Goal: Communication & Community: Ask a question

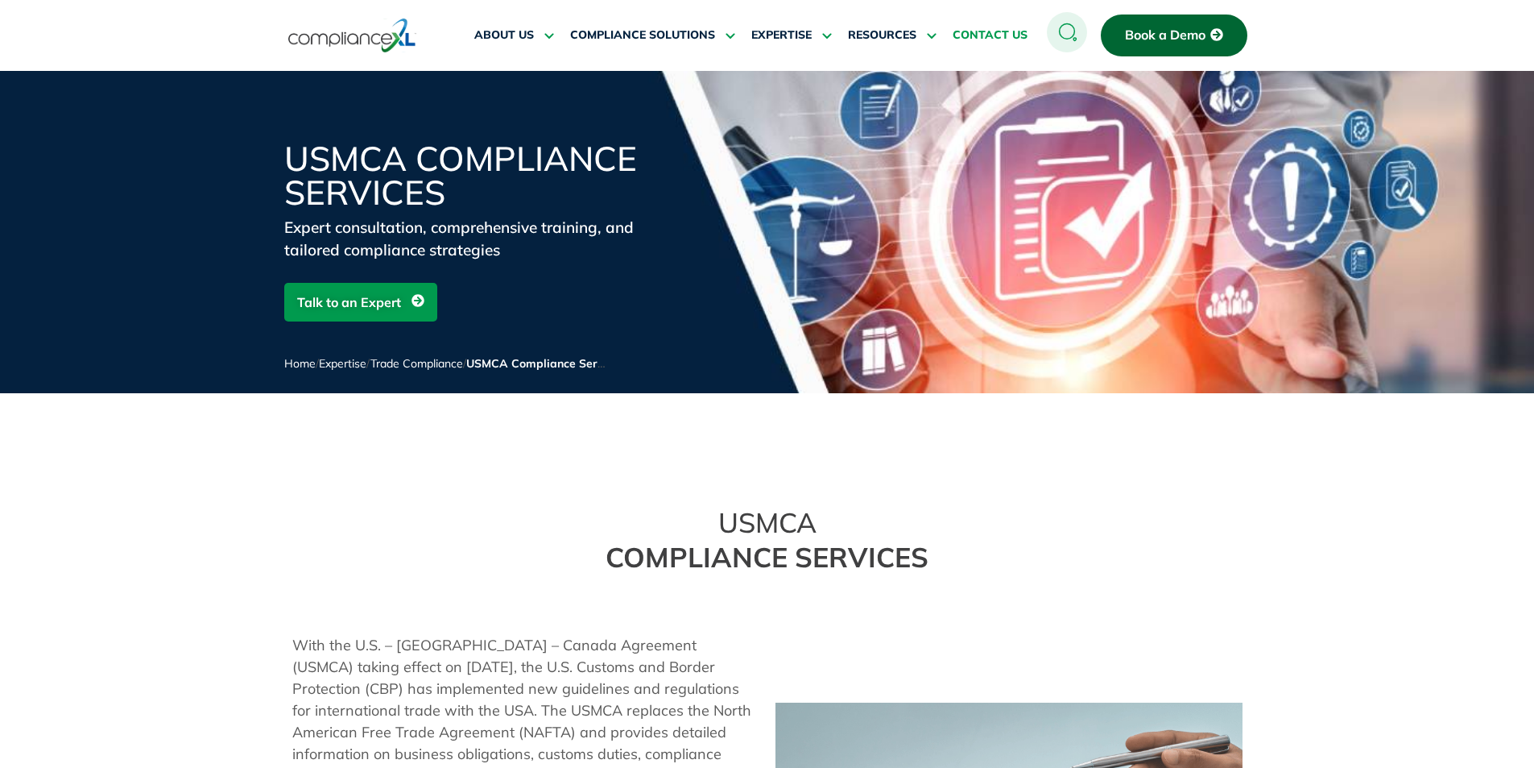
click at [988, 37] on span "CONTACT US" at bounding box center [990, 35] width 75 height 14
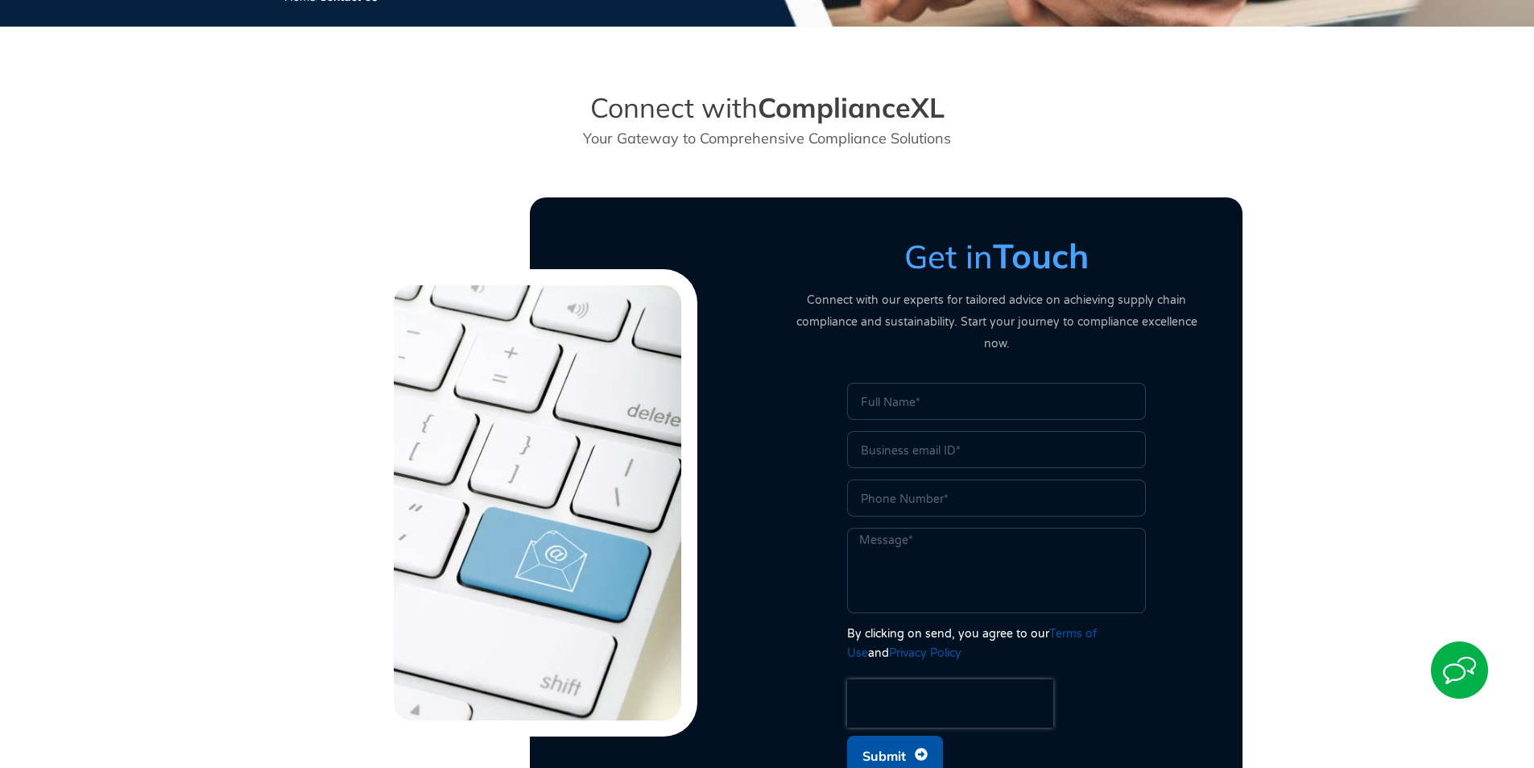
scroll to position [483, 0]
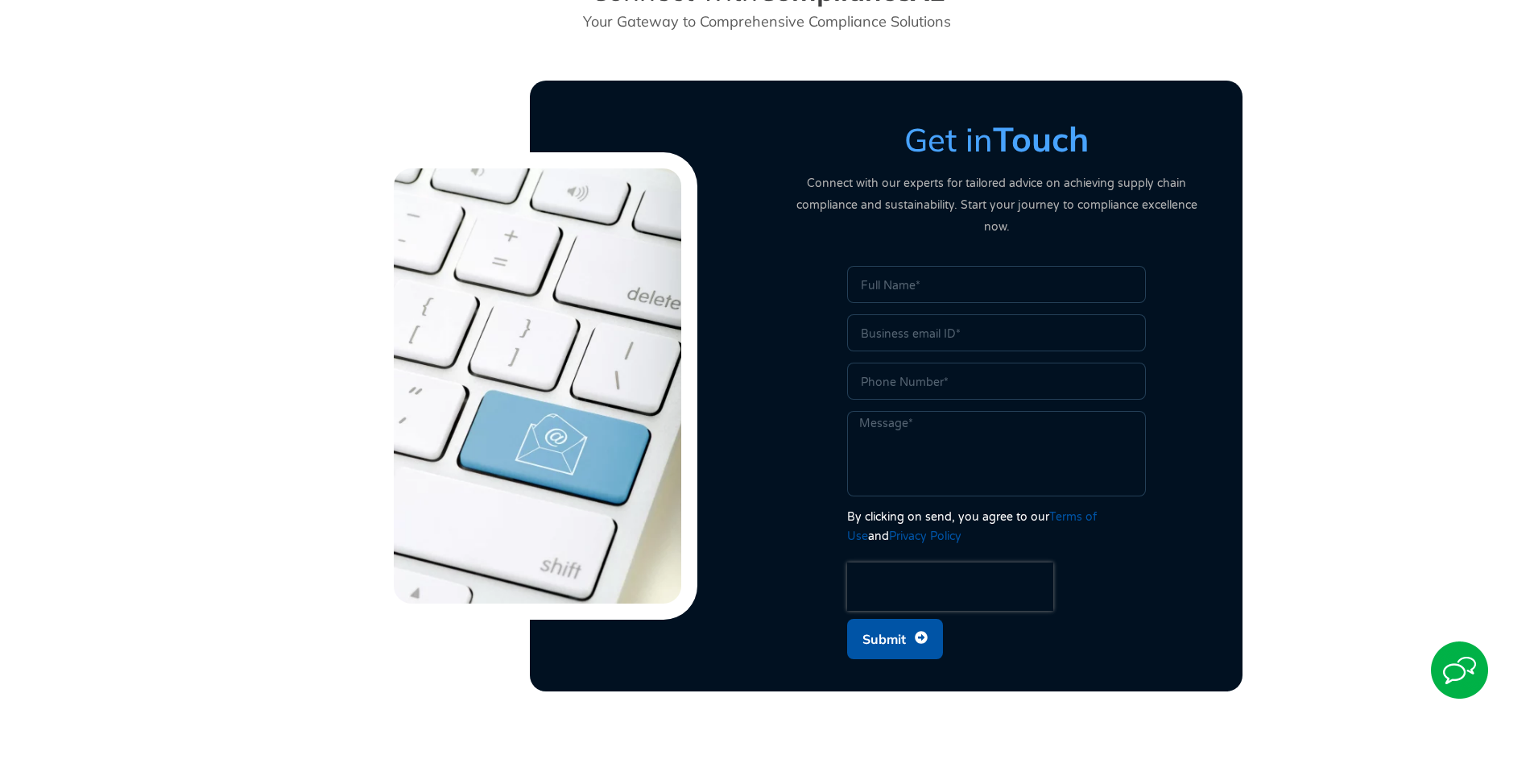
click at [893, 271] on input "Name" at bounding box center [996, 284] width 299 height 37
type input "[PERSON_NAME]"
click at [925, 320] on input "Email" at bounding box center [996, 332] width 299 height 37
click at [917, 314] on input "vikas" at bounding box center [996, 332] width 299 height 37
type input "vikas"
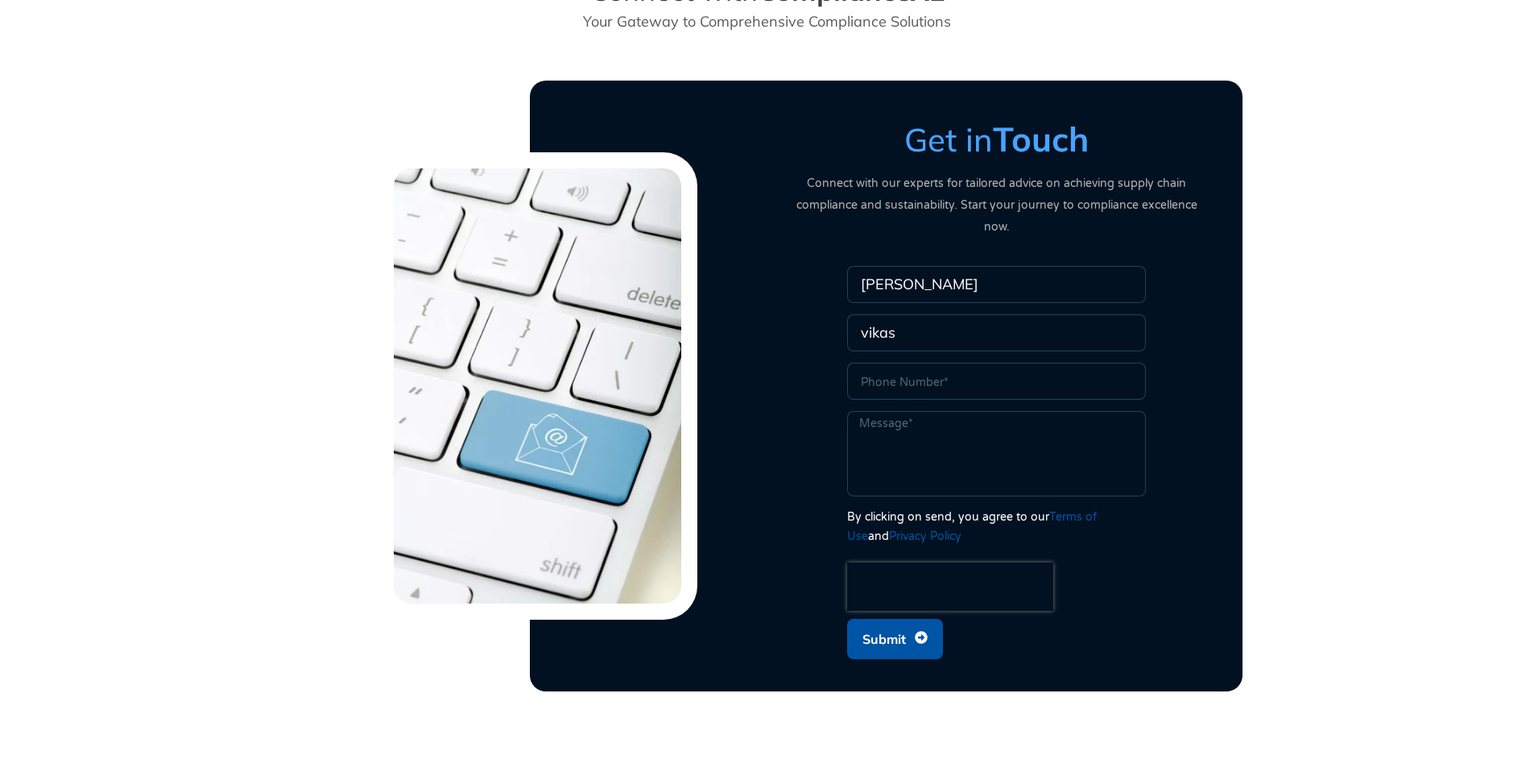
click at [968, 274] on input "[PERSON_NAME]" at bounding box center [996, 284] width 299 height 37
type input "V"
type input "[PERSON_NAME]"
click at [988, 314] on input "vikas" at bounding box center [996, 332] width 299 height 37
type input "v"
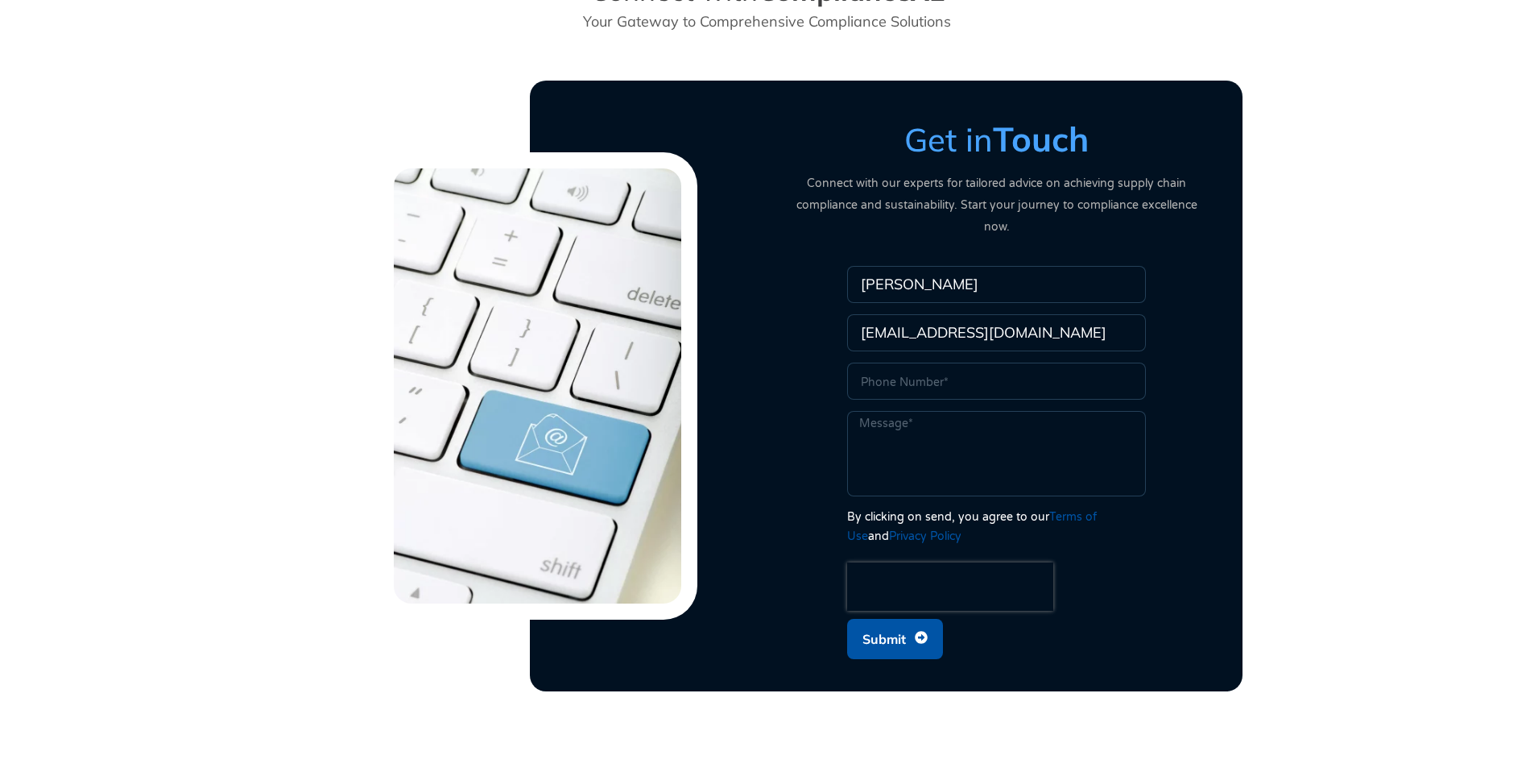
type input "[EMAIL_ADDRESS][DOMAIN_NAME]"
click at [984, 362] on input "Phone" at bounding box center [996, 380] width 299 height 37
type input "6476491031"
click at [993, 411] on textarea "Message" at bounding box center [996, 453] width 299 height 85
click at [1061, 426] on textarea "We are a manufacturing unit planning to do our products in [GEOGRAPHIC_DATA]" at bounding box center [996, 453] width 299 height 85
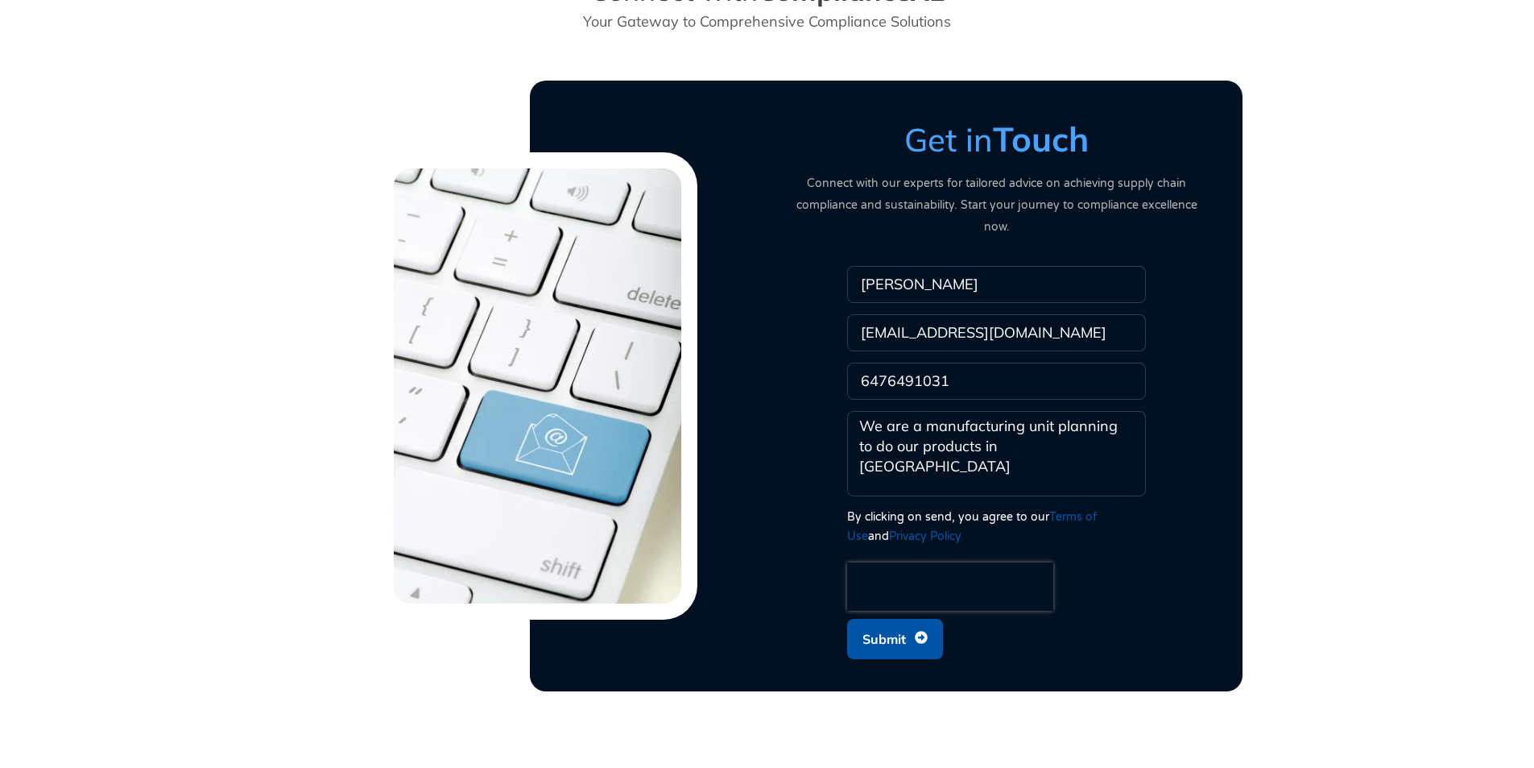
click at [964, 427] on textarea "We are a manufacturing unit planning to do our products in [GEOGRAPHIC_DATA]" at bounding box center [996, 453] width 299 height 85
click at [1091, 424] on textarea "We are a manufacturing unit planning to do our products (metal componentparts) …" at bounding box center [996, 453] width 299 height 85
click at [983, 443] on textarea "We are a manufacturing unit planning to do our products (metal component parts)…" at bounding box center [996, 453] width 299 height 85
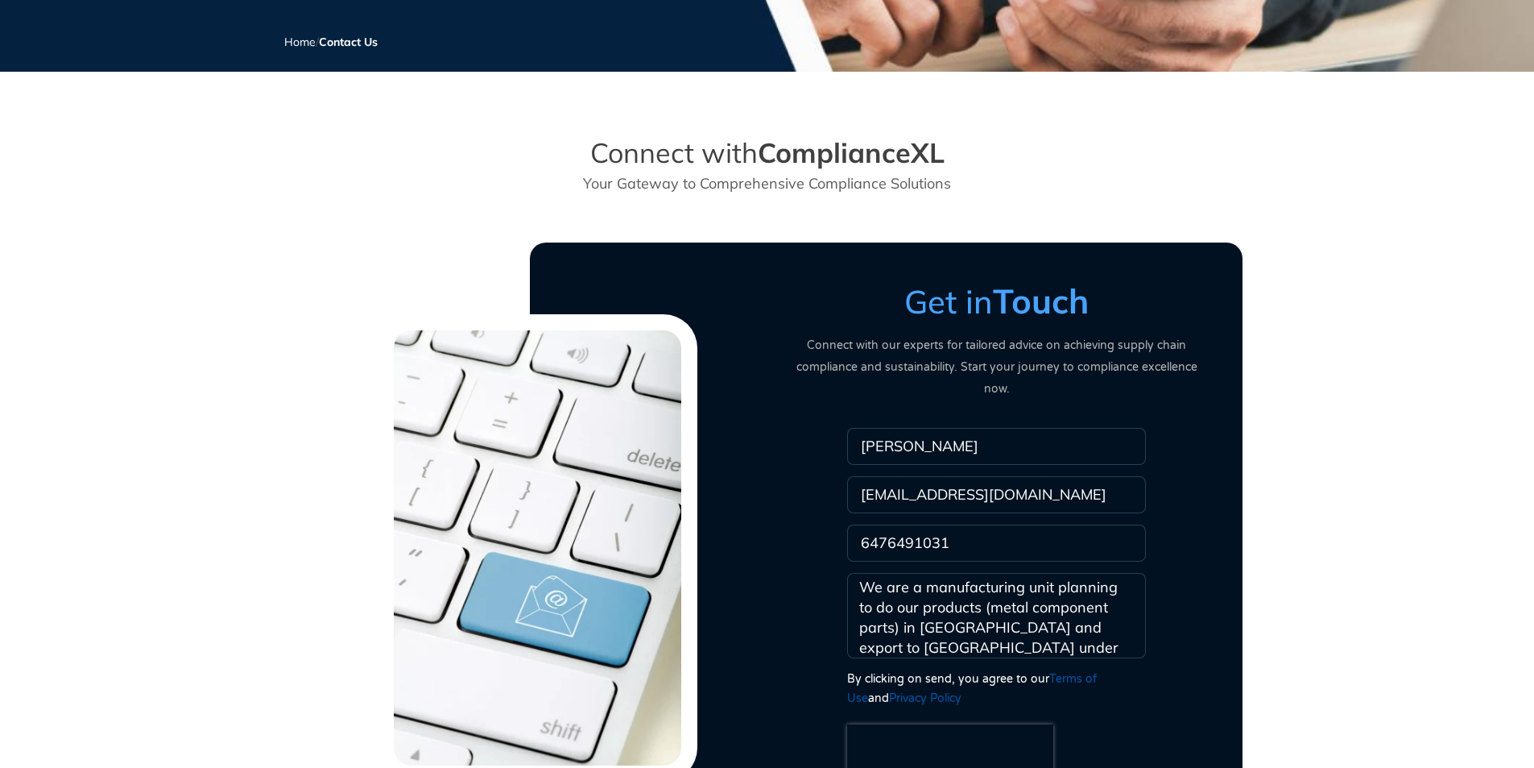
scroll to position [322, 0]
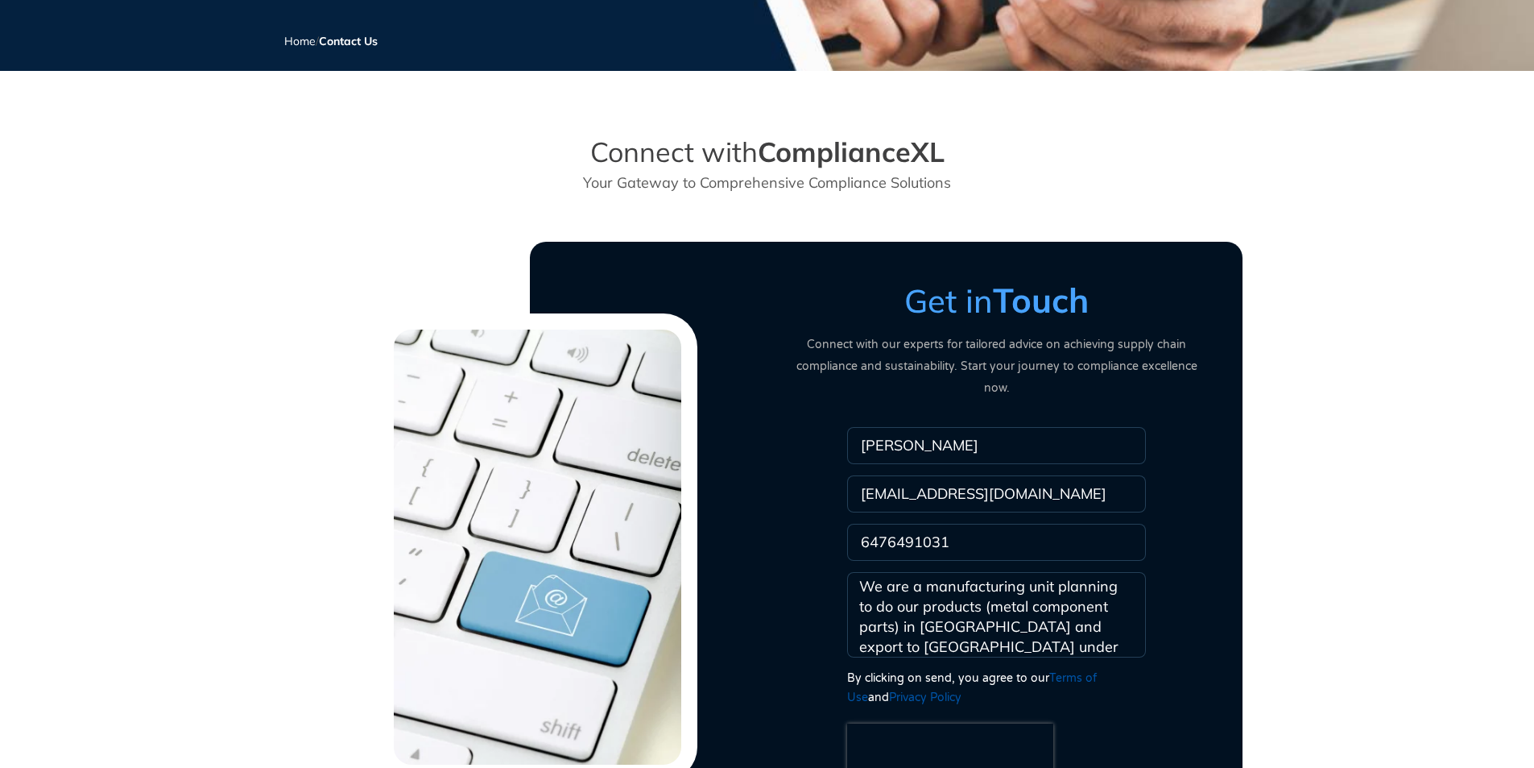
click at [926, 624] on textarea "We are a manufacturing unit planning to do our products (metal component parts)…" at bounding box center [996, 614] width 299 height 85
click at [967, 623] on textarea "We are a manufacturing unit planning to do our products (metal component parts)…" at bounding box center [996, 614] width 299 height 85
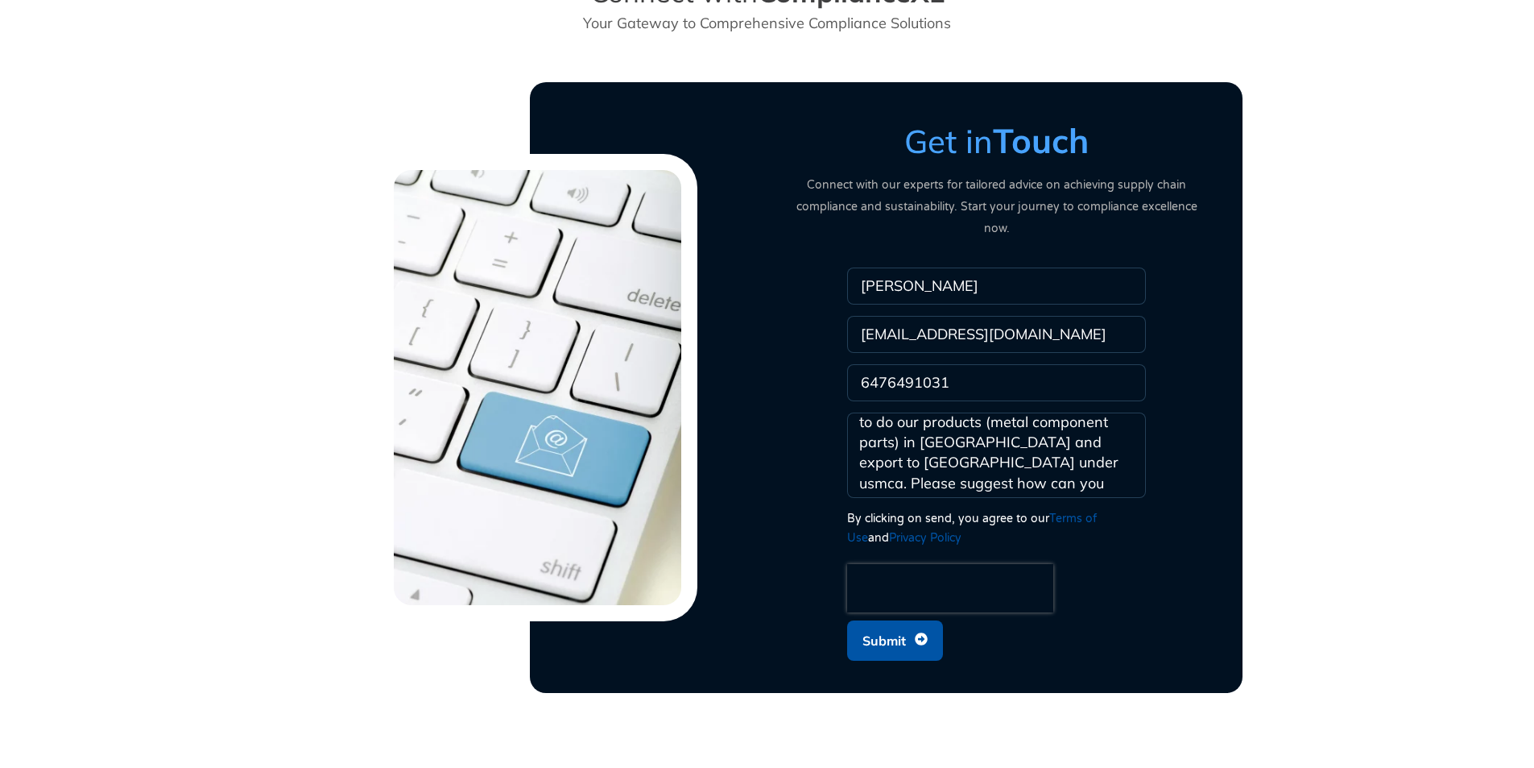
scroll to position [483, 0]
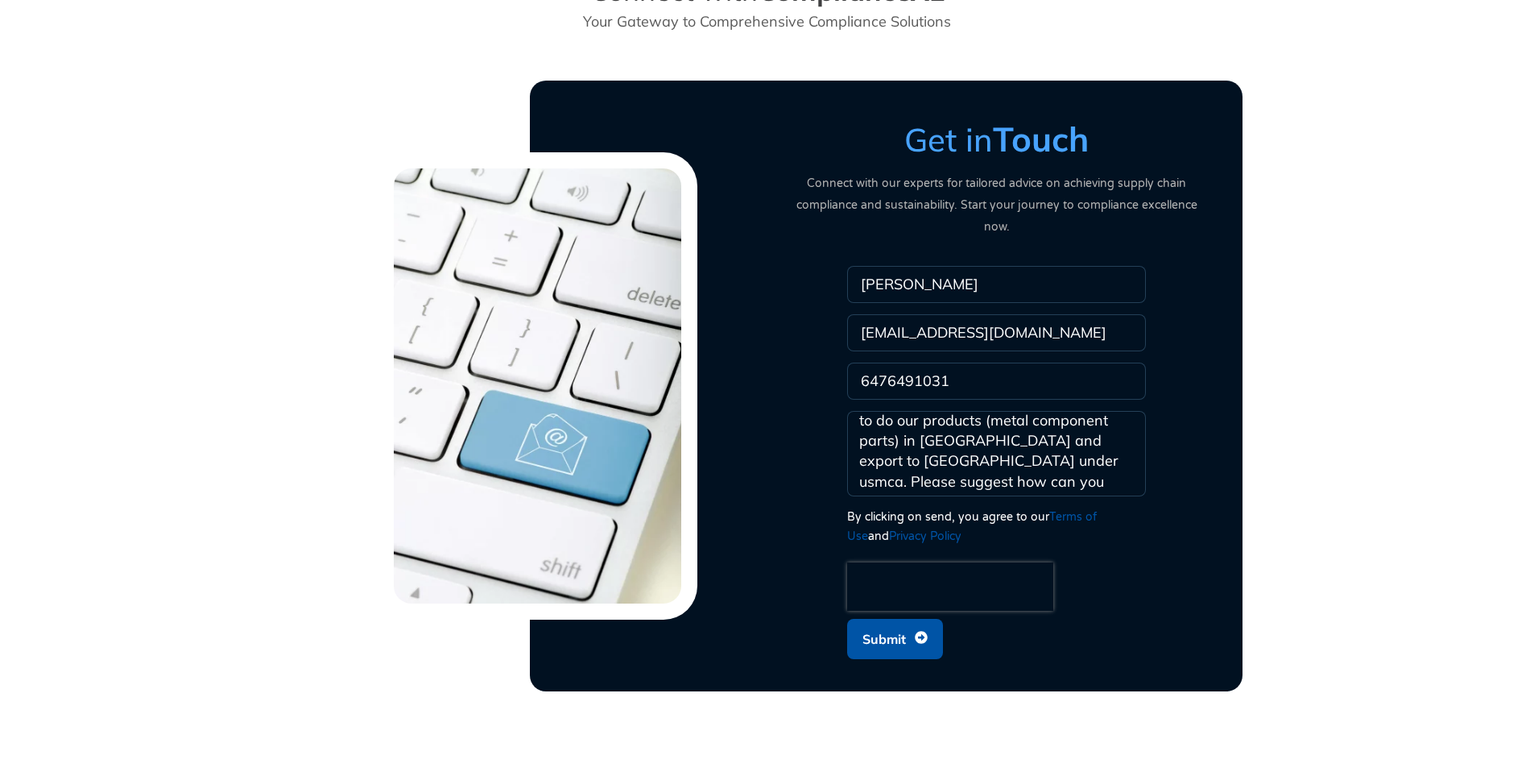
type textarea "We are a manufacturing unit planning to do our products (metal component parts)…"
click at [893, 623] on span "Submit" at bounding box center [884, 638] width 43 height 31
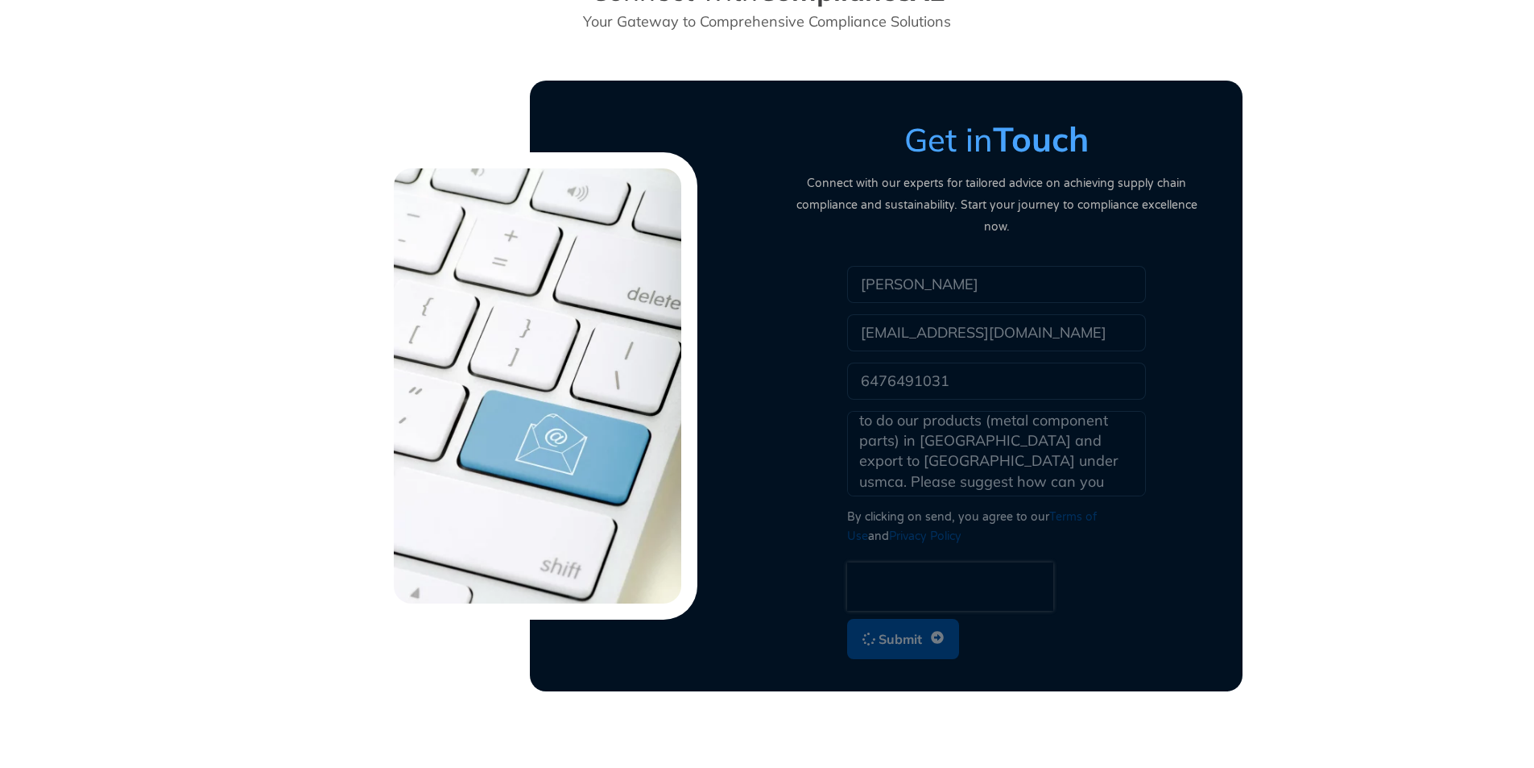
scroll to position [0, 0]
